Goal: Check status: Check status

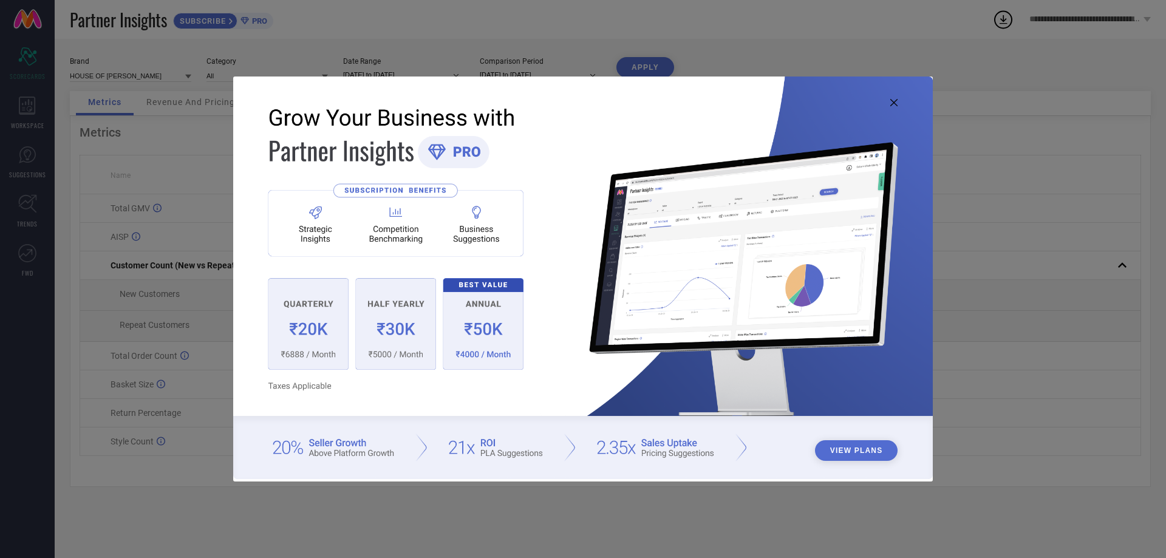
click at [893, 103] on icon at bounding box center [893, 102] width 7 height 7
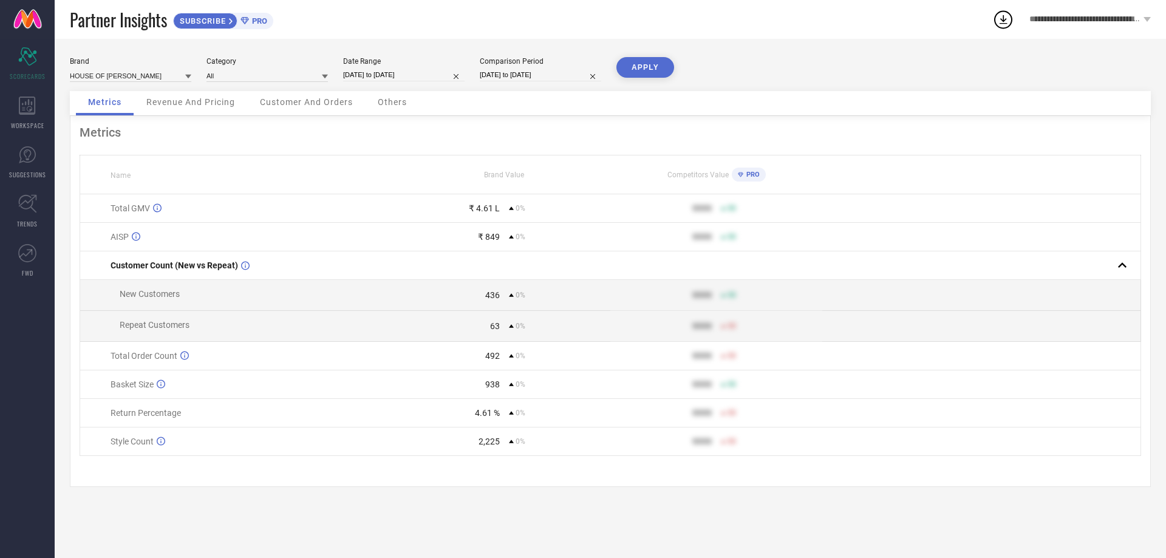
click at [375, 74] on input "[DATE] to [DATE]" at bounding box center [403, 75] width 121 height 13
select select "8"
select select "2025"
select select "9"
select select "2025"
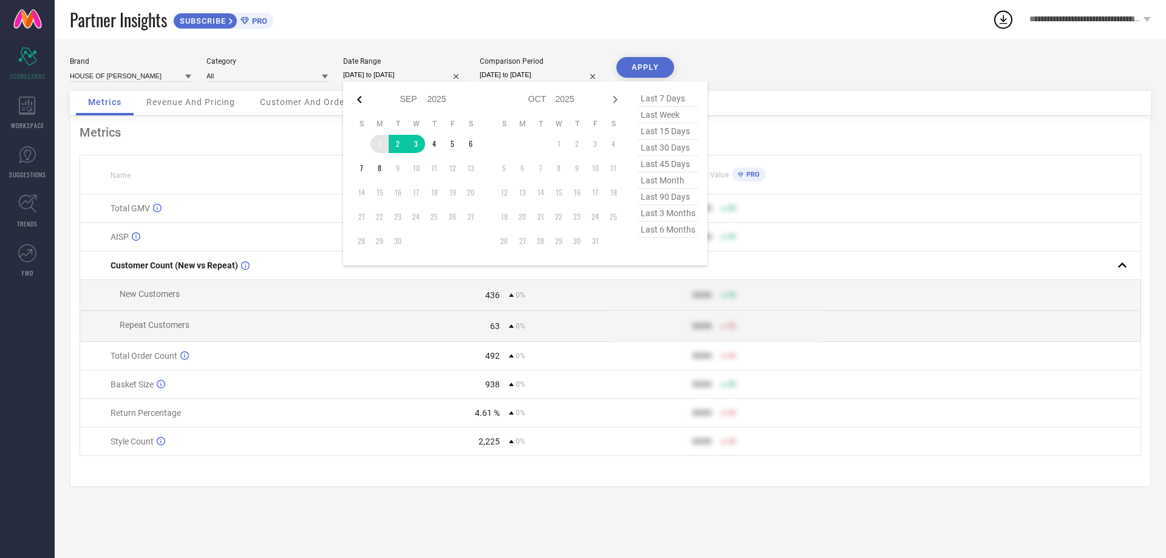
click at [360, 95] on icon at bounding box center [359, 99] width 15 height 15
select select "7"
select select "2025"
select select "8"
select select "2025"
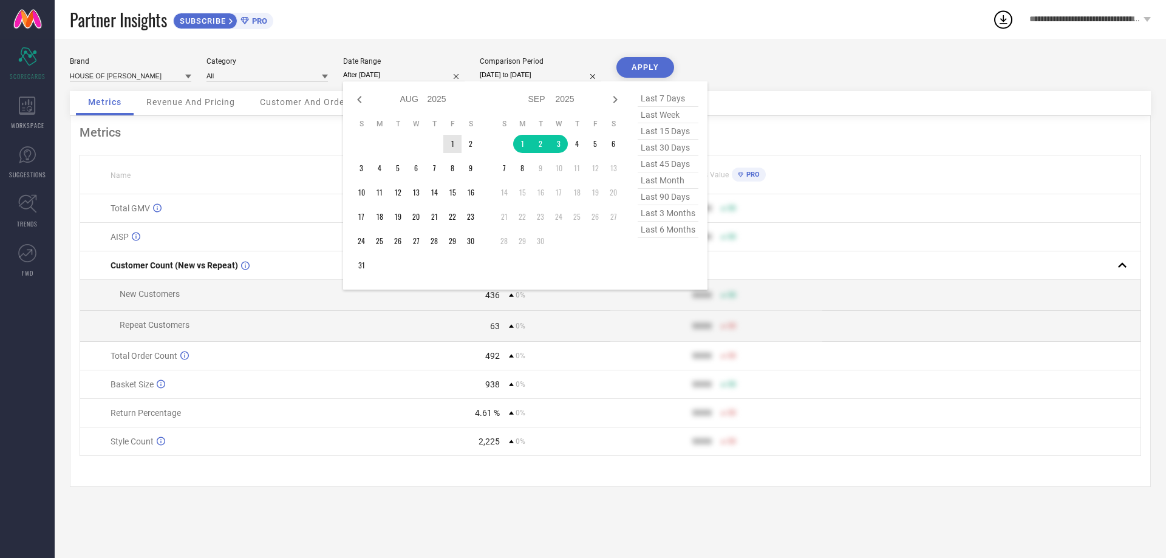
click at [457, 136] on td "1" at bounding box center [452, 144] width 18 height 18
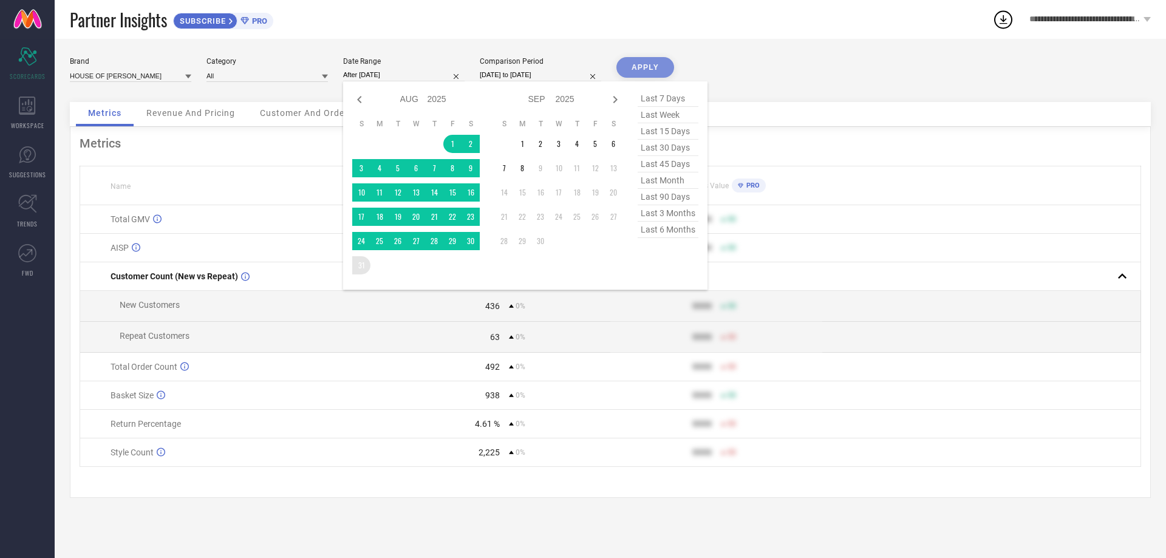
type input "[DATE] to [DATE]"
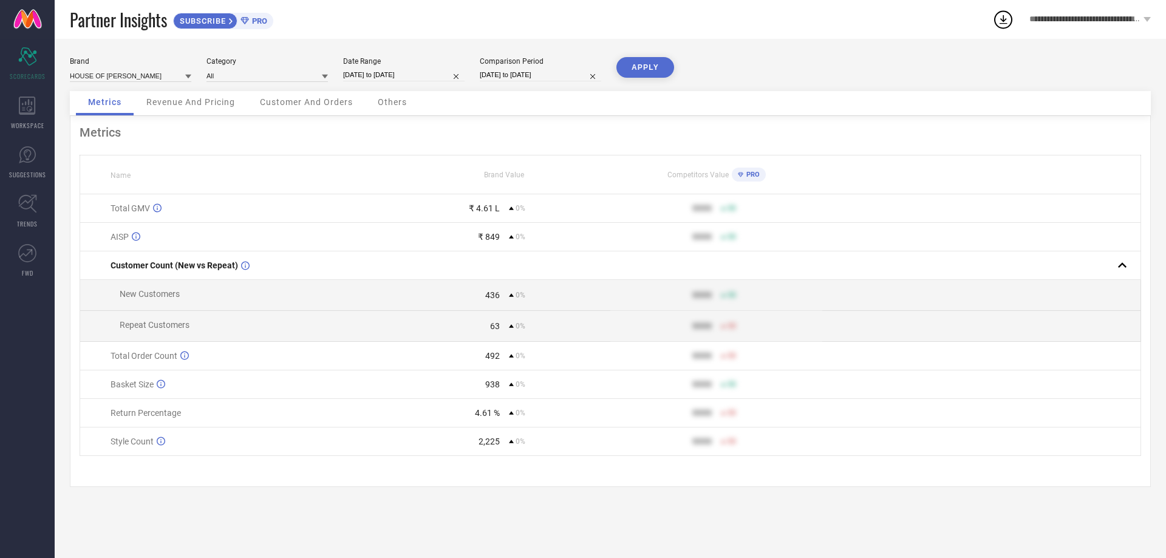
click at [559, 77] on input "[DATE] to [DATE]" at bounding box center [540, 75] width 121 height 13
select select "8"
select select "2025"
select select "9"
select select "2025"
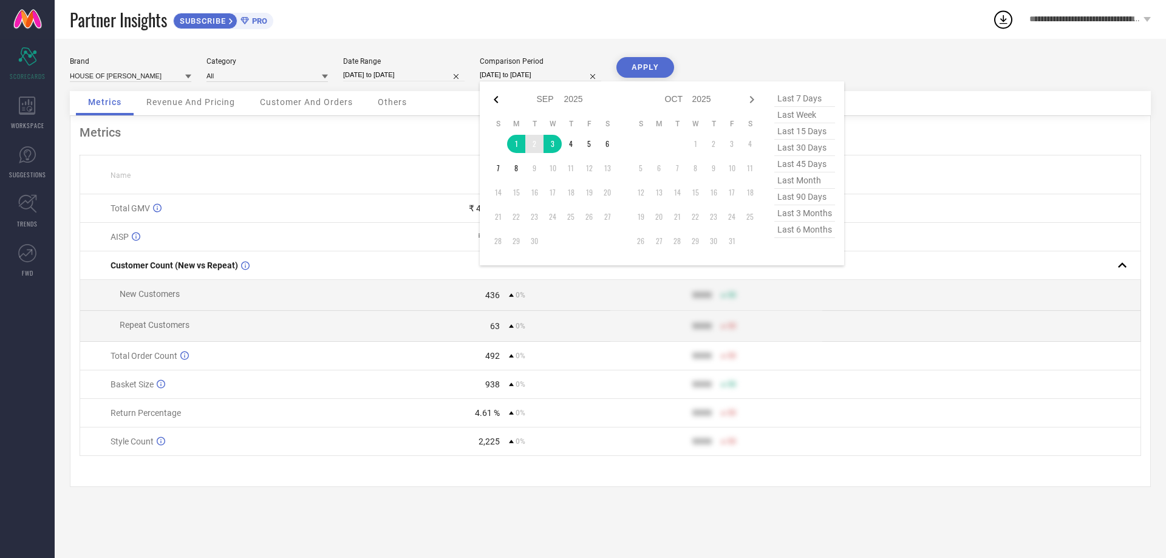
click at [494, 98] on icon at bounding box center [496, 99] width 15 height 15
select select "7"
select select "2025"
select select "8"
select select "2025"
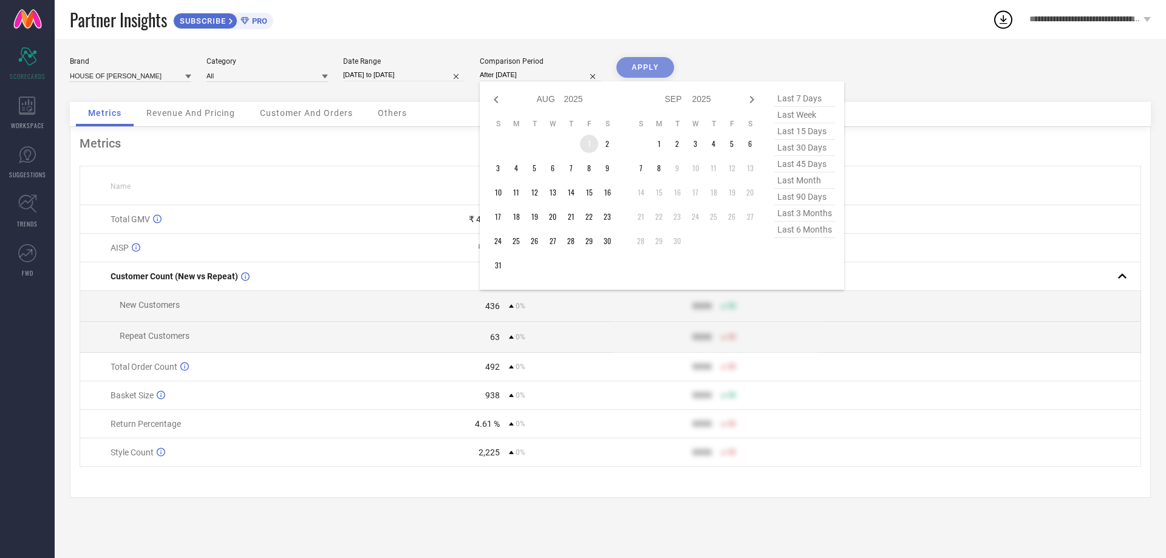
click at [585, 139] on td "1" at bounding box center [589, 144] width 18 height 18
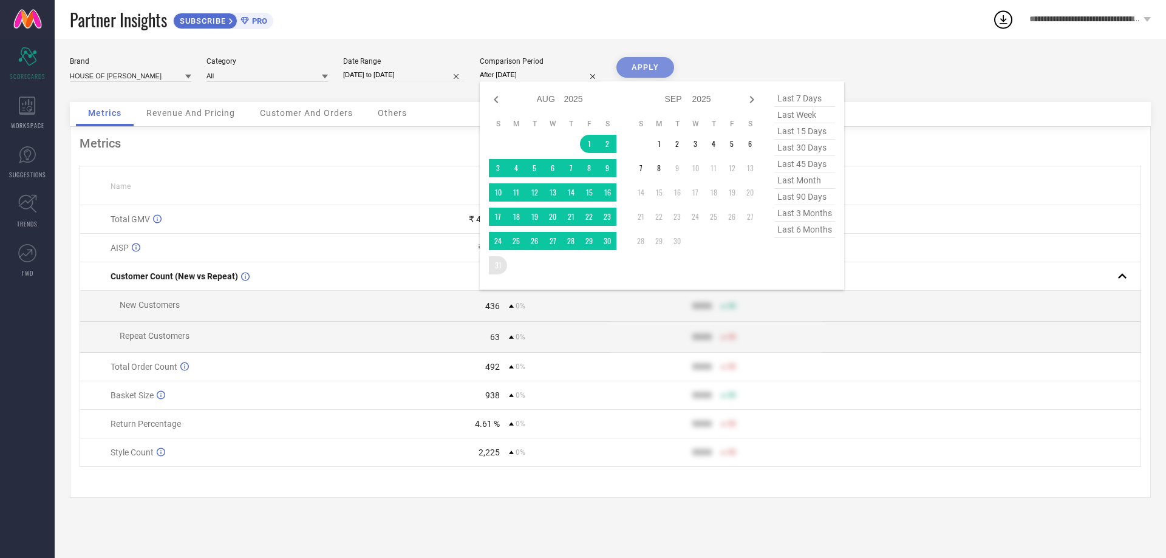
type input "[DATE] to [DATE]"
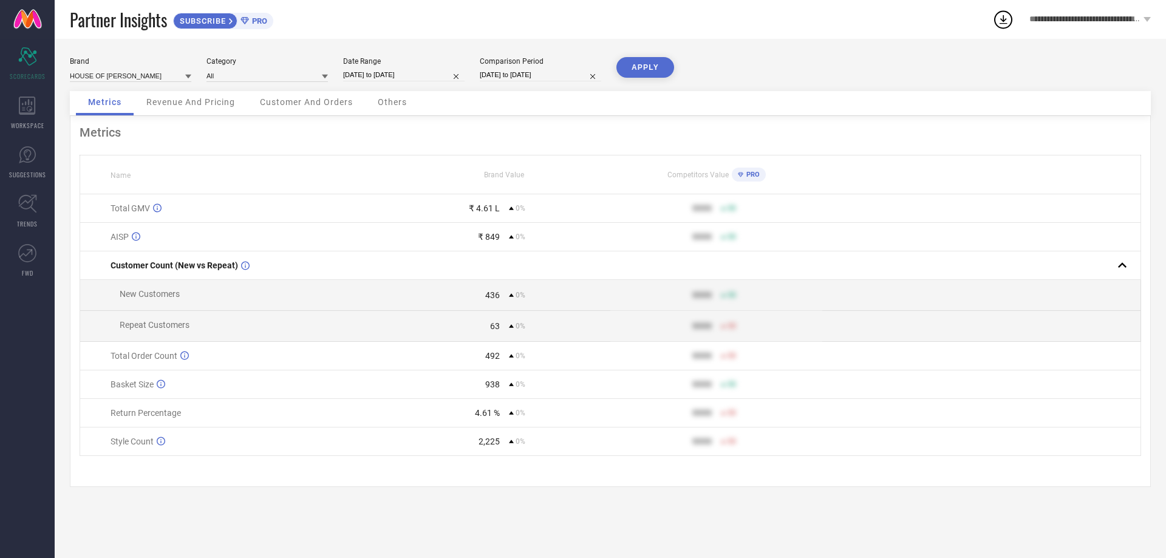
click at [630, 68] on button "APPLY" at bounding box center [645, 67] width 58 height 21
drag, startPoint x: 466, startPoint y: 207, endPoint x: 534, endPoint y: 208, distance: 68.0
click at [532, 208] on div "₹ 58.72 L 0%" at bounding box center [504, 208] width 211 height 10
select select "7"
select select "2025"
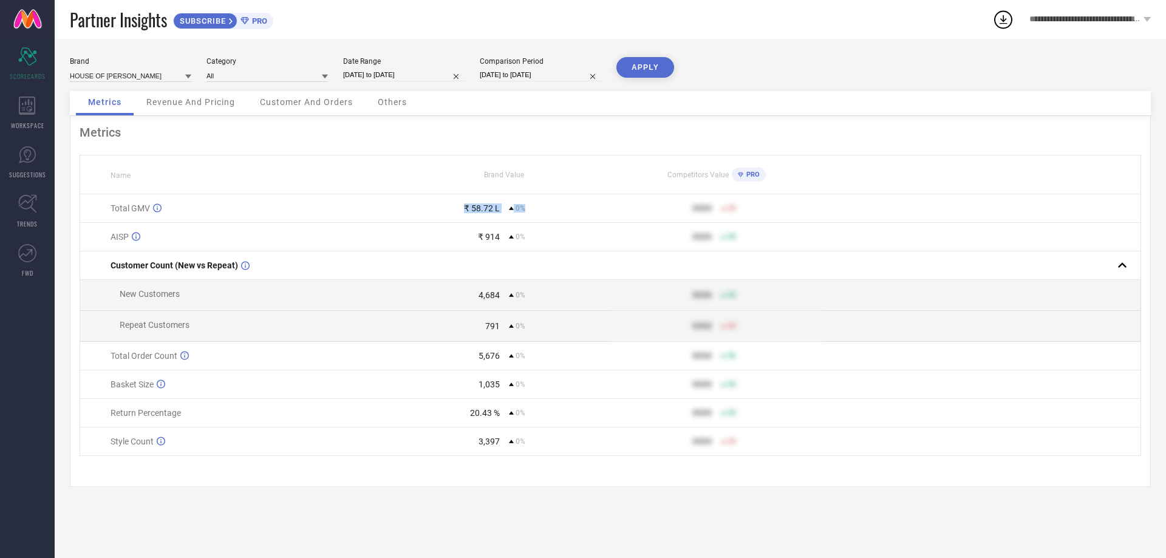
select select "8"
select select "2025"
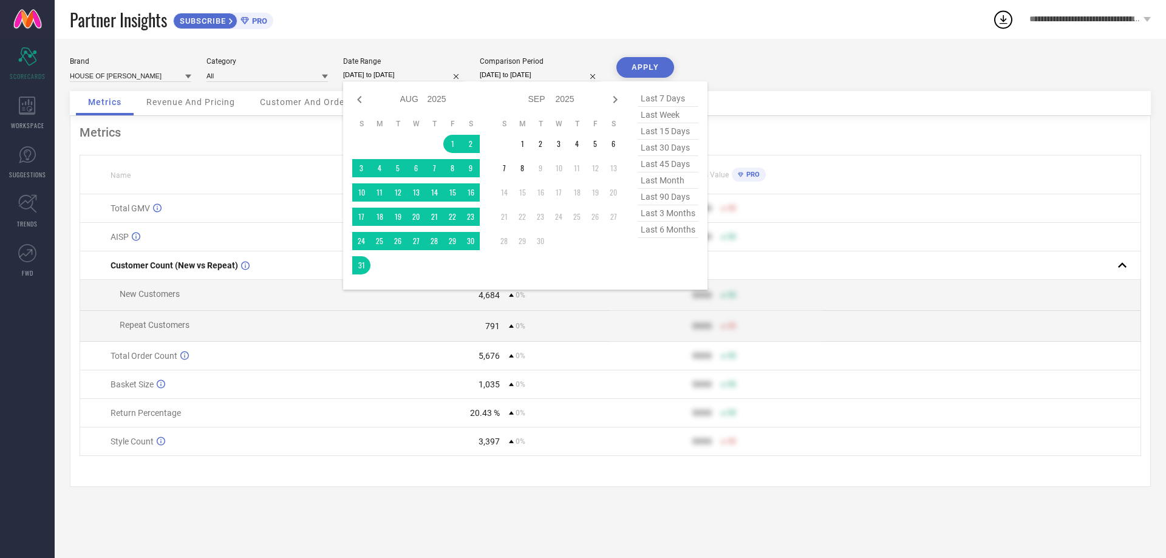
click at [414, 73] on input "[DATE] to [DATE]" at bounding box center [403, 75] width 121 height 13
click at [525, 140] on td "1" at bounding box center [522, 144] width 18 height 18
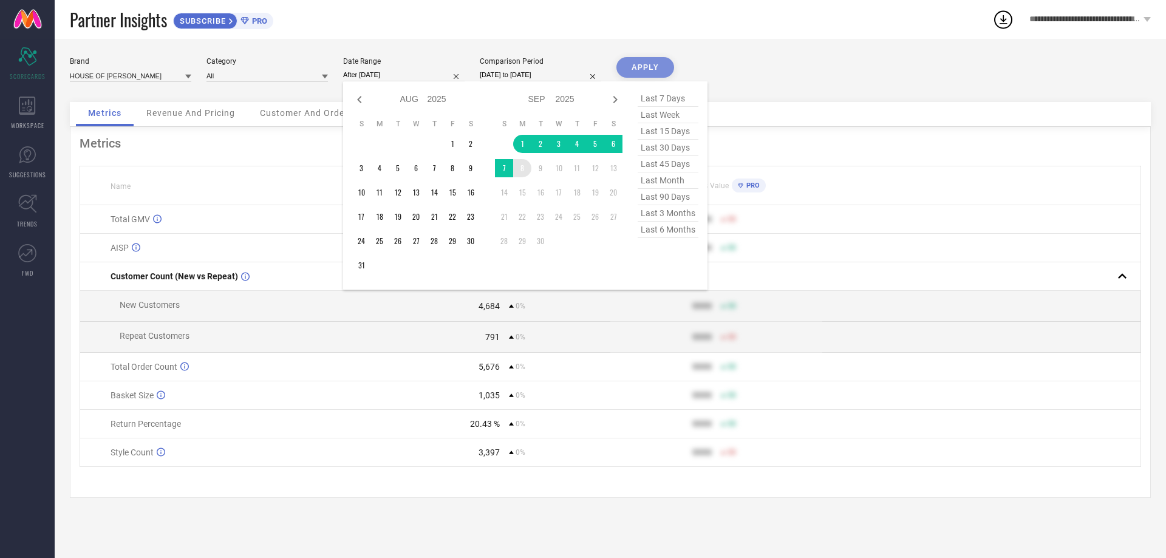
type input "[DATE] to [DATE]"
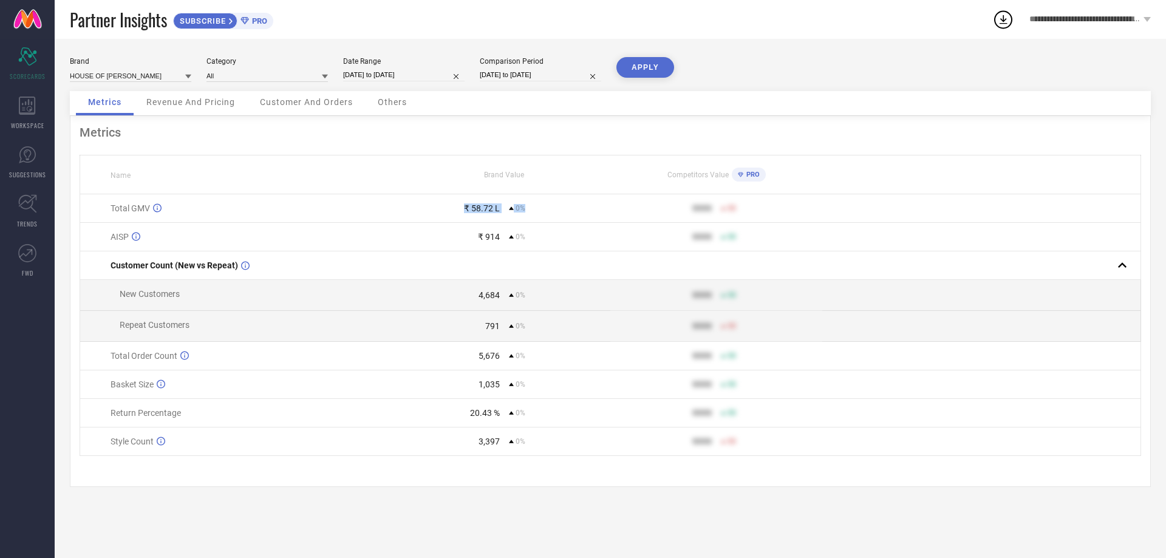
click at [520, 77] on input "[DATE] to [DATE]" at bounding box center [540, 75] width 121 height 13
select select "7"
select select "2025"
select select "8"
select select "2025"
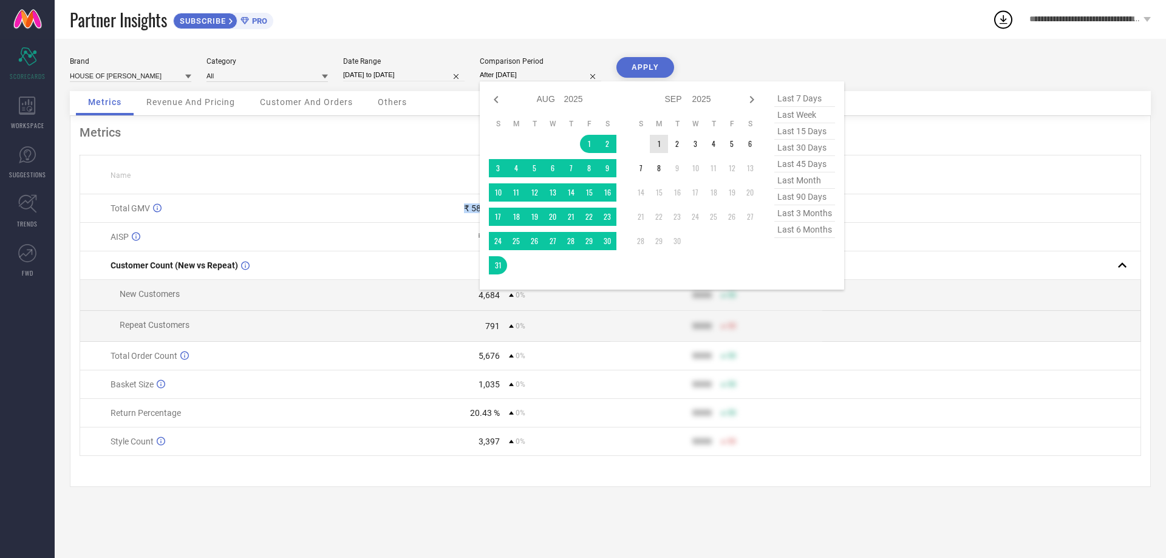
click at [662, 141] on td "1" at bounding box center [659, 144] width 18 height 18
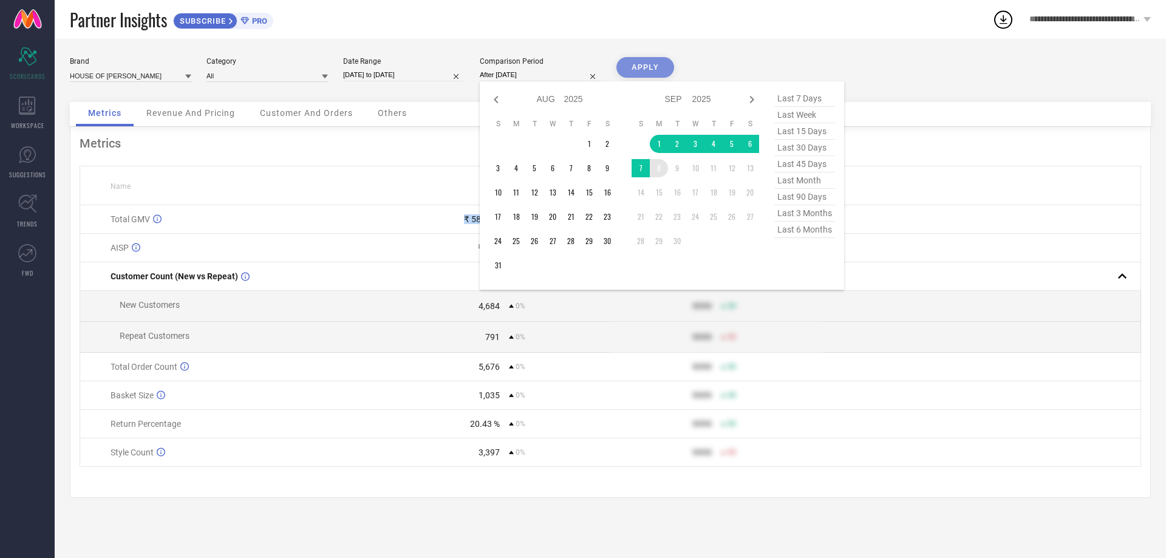
type input "[DATE] to [DATE]"
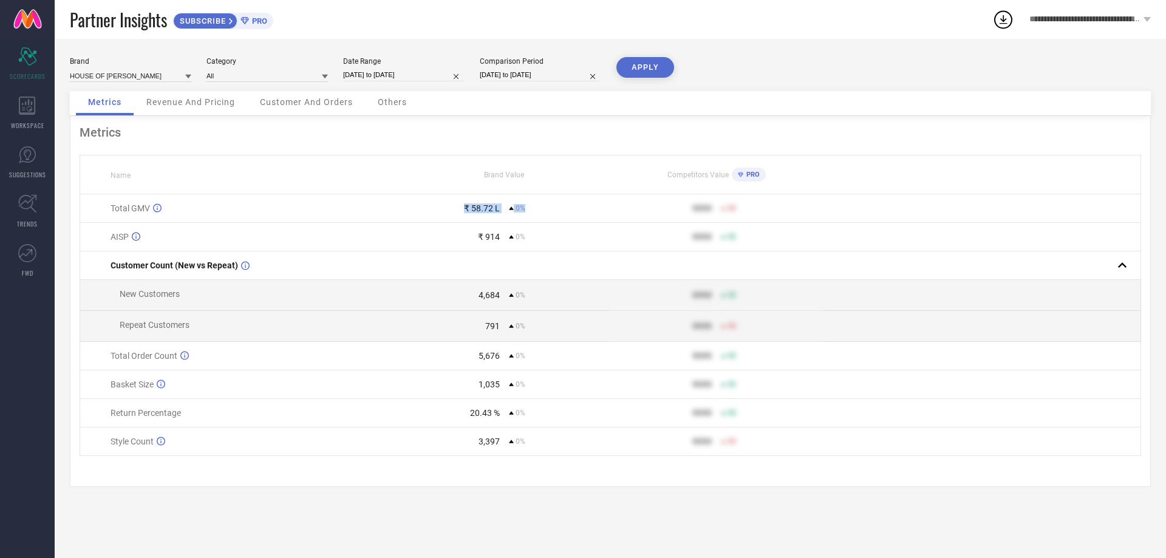
click at [646, 69] on button "APPLY" at bounding box center [645, 67] width 58 height 21
